Goal: Task Accomplishment & Management: Use online tool/utility

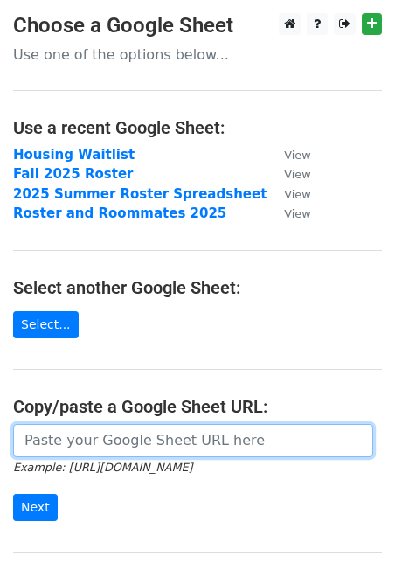
click at [169, 424] on input "url" at bounding box center [193, 440] width 360 height 33
paste input "[URL][DOMAIN_NAME]"
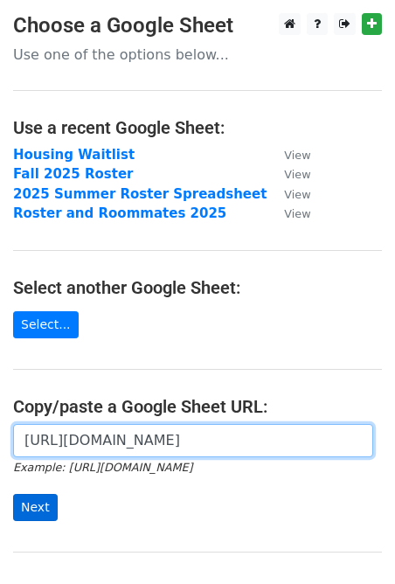
type input "[URL][DOMAIN_NAME]"
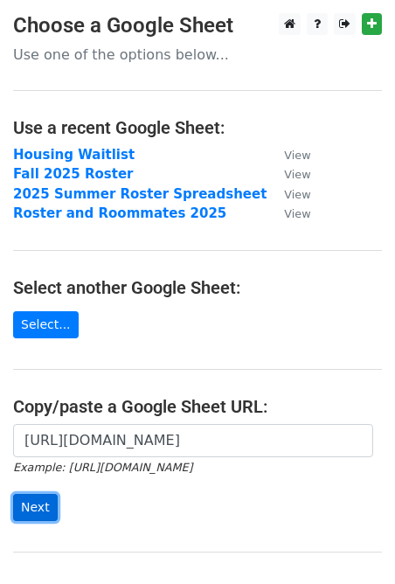
click at [52, 510] on input "Next" at bounding box center [35, 507] width 45 height 27
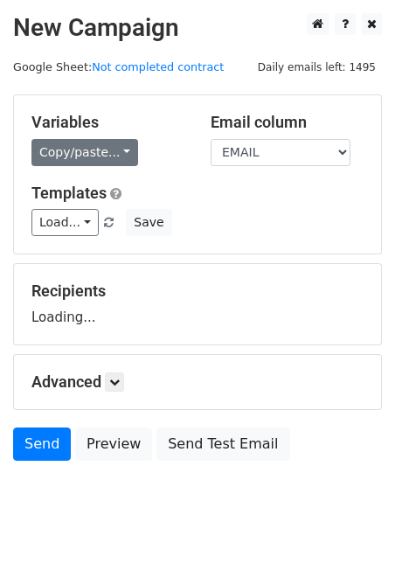
click at [69, 157] on link "Copy/paste..." at bounding box center [84, 152] width 107 height 27
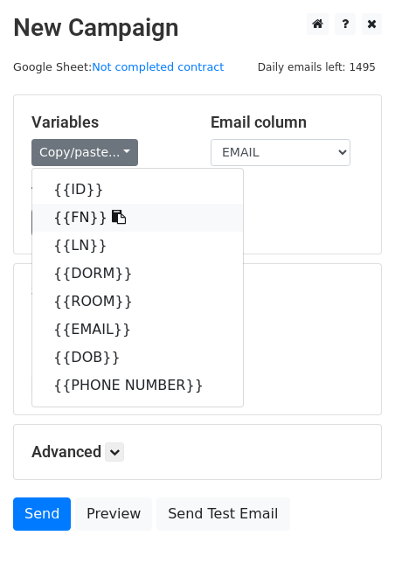
click at [73, 220] on link "{{FN}}" at bounding box center [137, 218] width 211 height 28
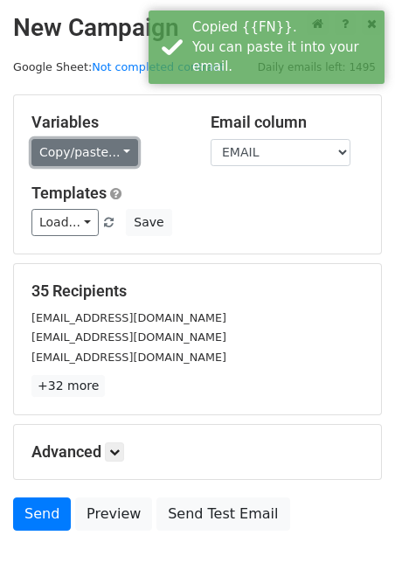
click at [73, 151] on link "Copy/paste..." at bounding box center [84, 152] width 107 height 27
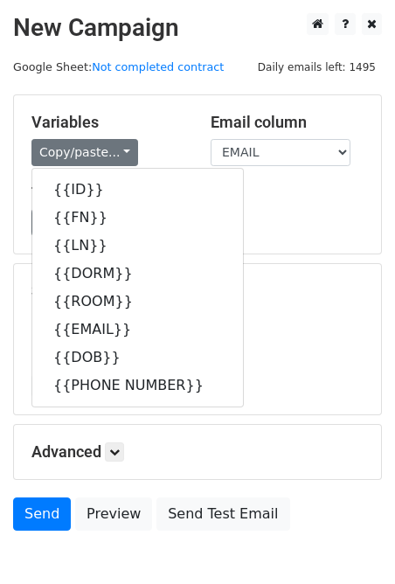
click at [275, 290] on h5 "35 Recipients" at bounding box center [197, 291] width 332 height 19
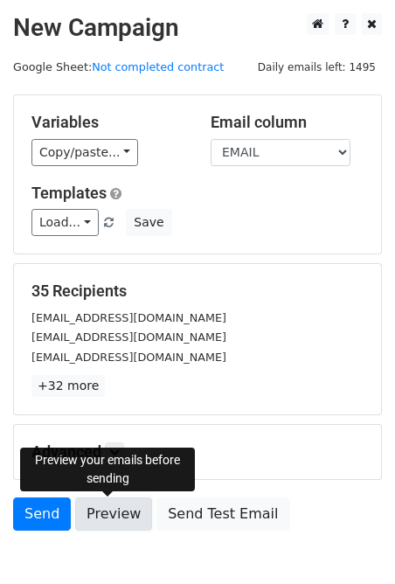
click at [118, 521] on link "Preview" at bounding box center [113, 514] width 77 height 33
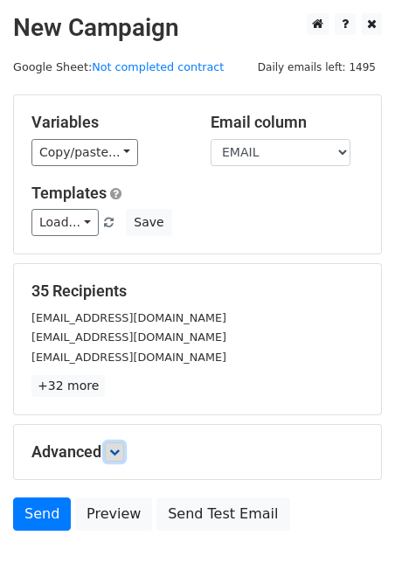
click at [120, 457] on icon at bounding box center [114, 452] width 10 height 10
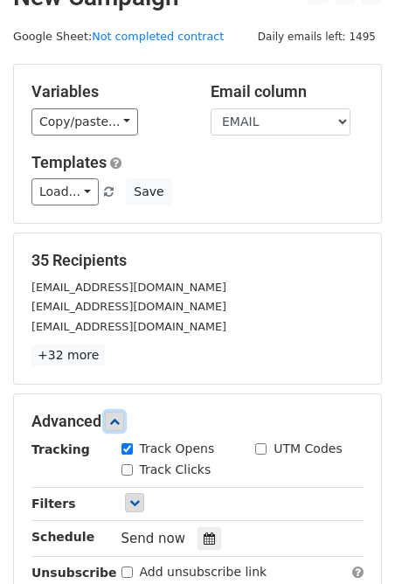
scroll to position [38, 0]
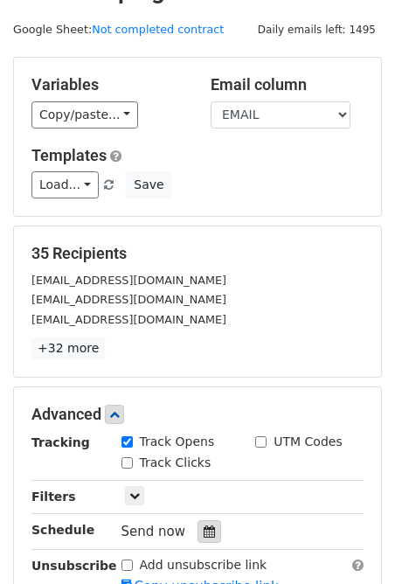
click at [198, 531] on div at bounding box center [210, 532] width 24 height 23
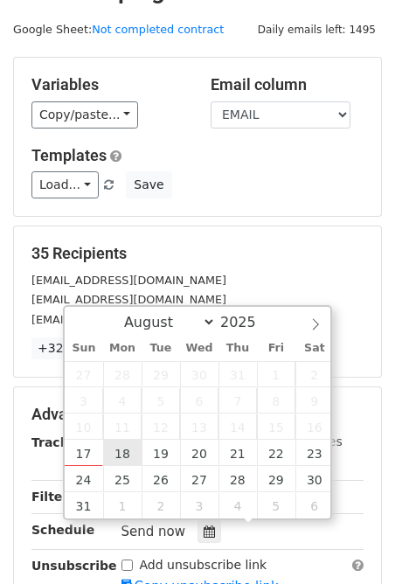
type input "2025-08-18 12:00"
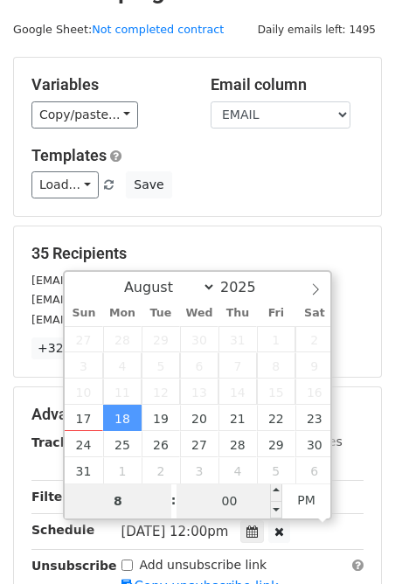
type input "8"
type input "2025-08-18 20:00"
type input "08"
click at [212, 502] on input "00" at bounding box center [230, 501] width 107 height 35
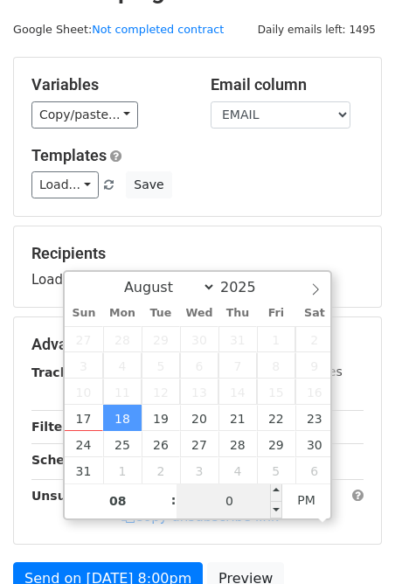
type input "03"
type input "2025-08-18 08:03"
click at [301, 507] on span "PM" at bounding box center [307, 500] width 48 height 35
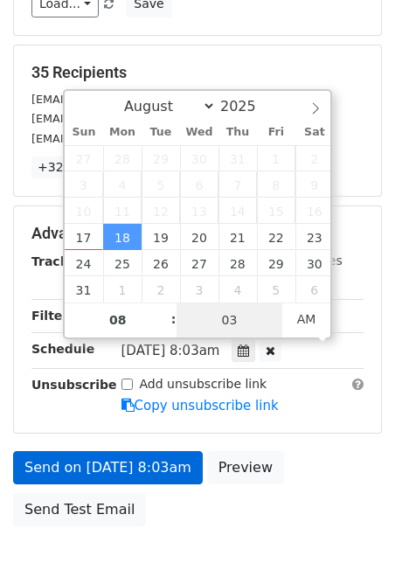
scroll to position [287, 0]
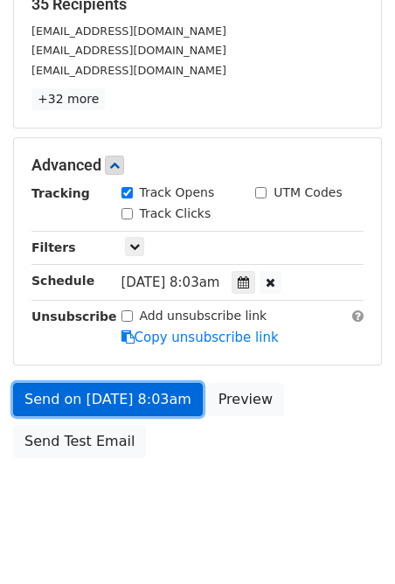
click at [103, 393] on link "Send on Aug 18 at 8:03am" at bounding box center [108, 399] width 190 height 33
